Goal: Register for event/course

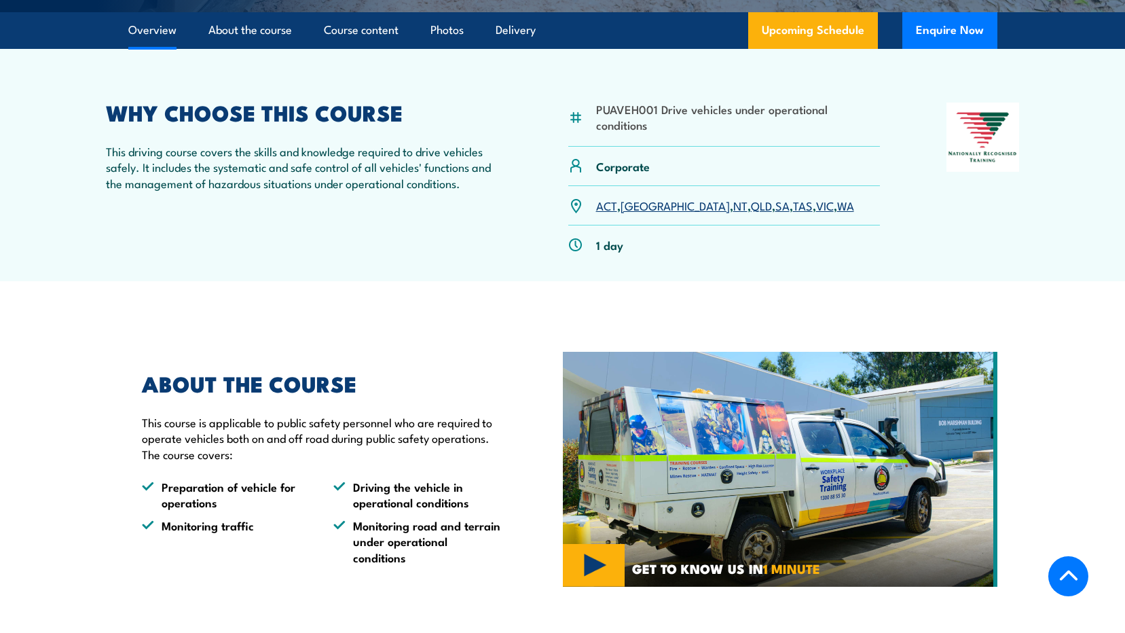
scroll to position [475, 0]
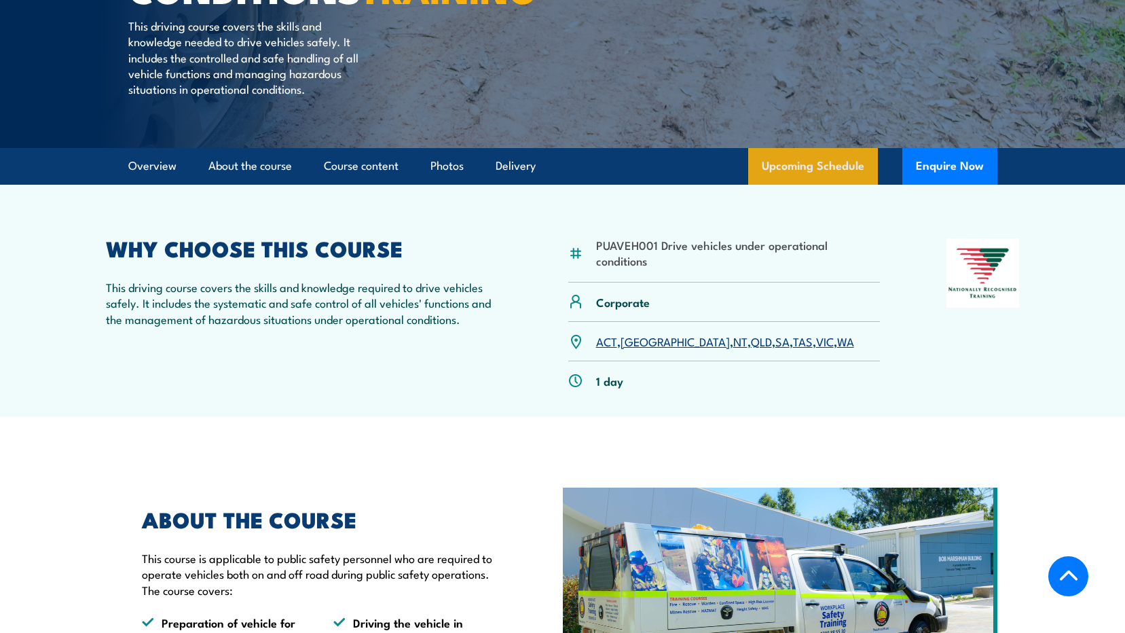
click at [797, 185] on link "Upcoming Schedule" at bounding box center [813, 166] width 130 height 37
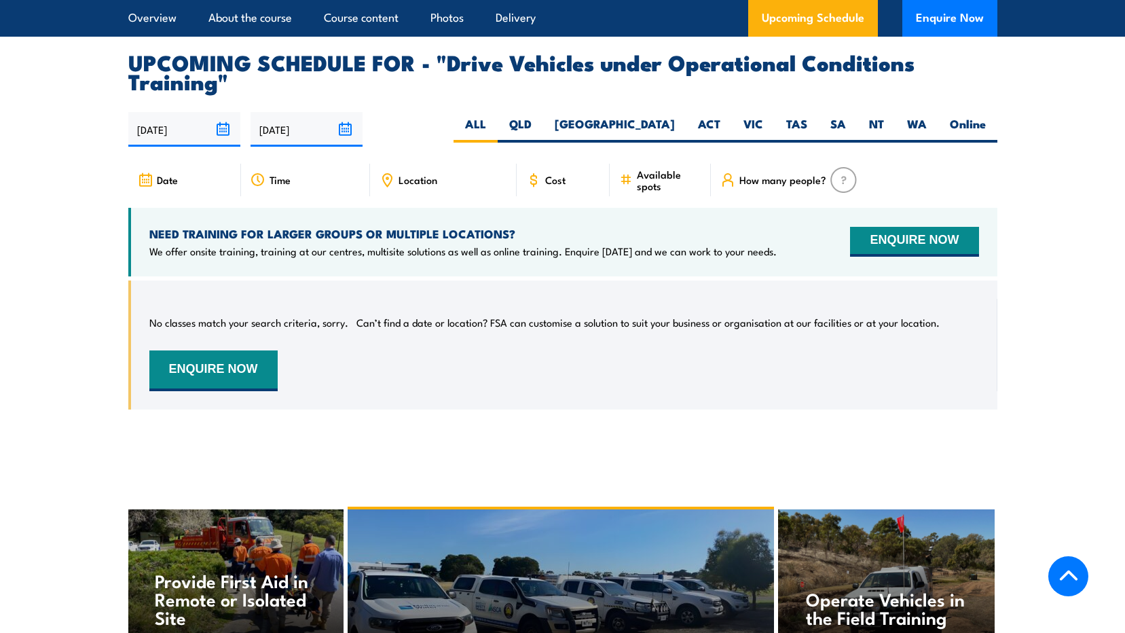
scroll to position [1936, 0]
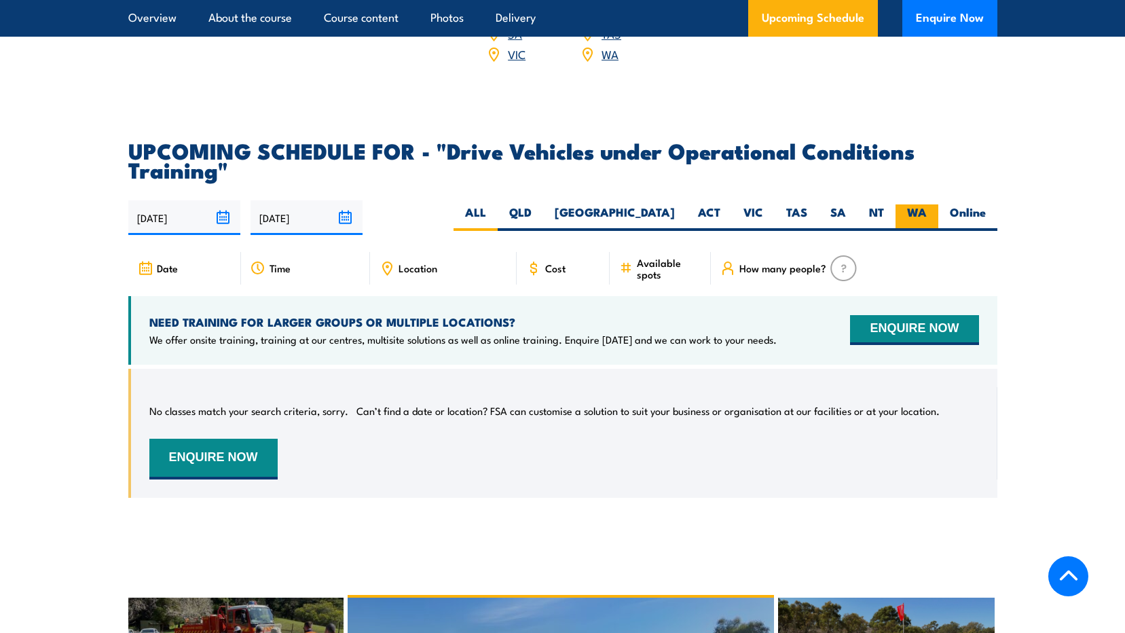
click at [928, 225] on label "WA" at bounding box center [916, 217] width 43 height 26
click at [928, 213] on input "WA" at bounding box center [931, 208] width 9 height 9
radio input "true"
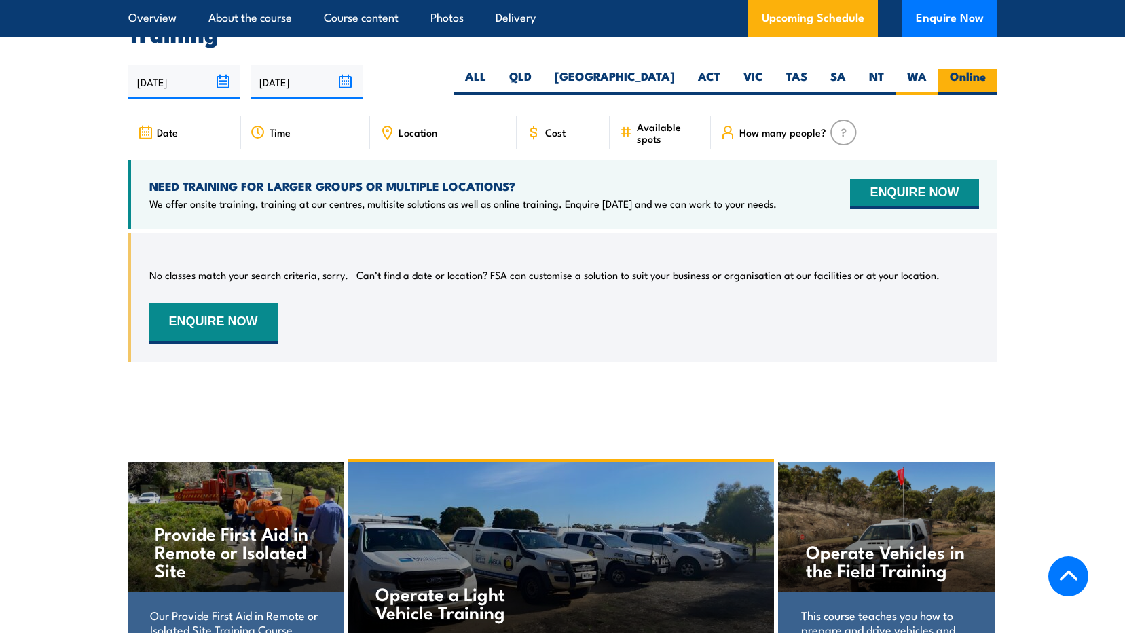
click at [982, 69] on label "Online" at bounding box center [967, 82] width 59 height 26
click at [986, 69] on input "Online" at bounding box center [990, 73] width 9 height 9
radio input "true"
